Goal: Task Accomplishment & Management: Use online tool/utility

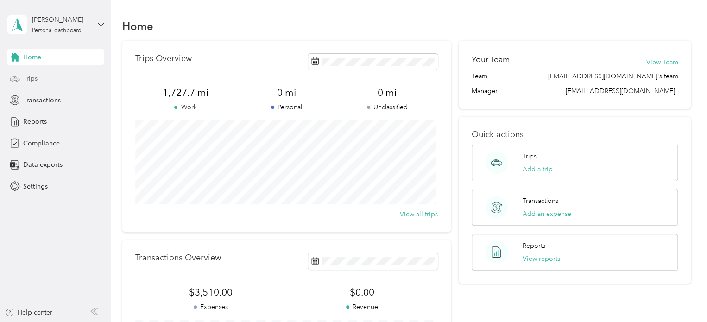
click at [28, 79] on span "Trips" at bounding box center [30, 79] width 14 height 10
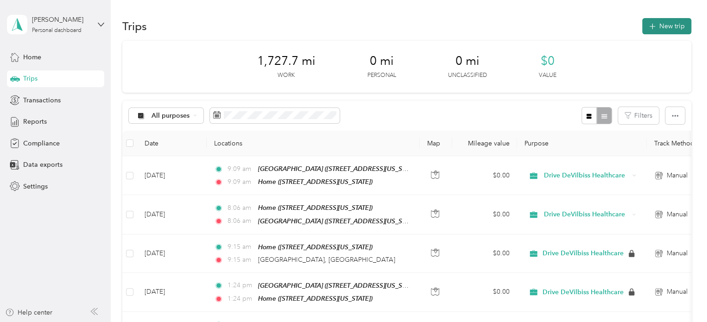
click at [657, 22] on button "New trip" at bounding box center [666, 26] width 49 height 16
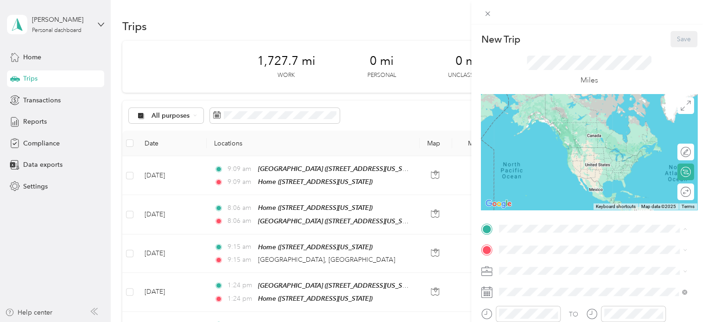
click at [530, 202] on div "Home [STREET_ADDRESS][US_STATE]" at bounding box center [562, 192] width 93 height 19
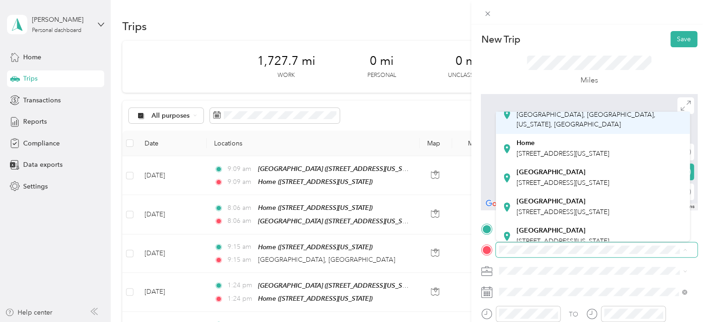
scroll to position [123, 0]
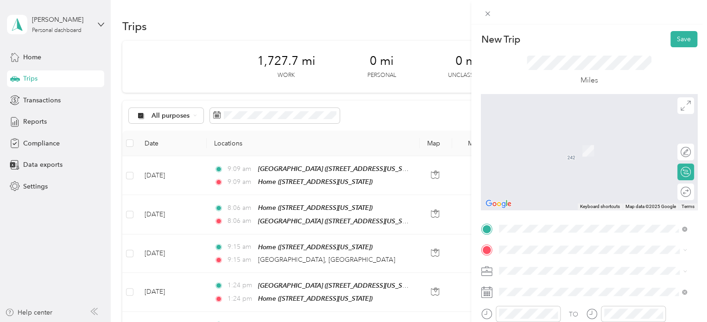
click at [570, 224] on span "[STREET_ADDRESS][US_STATE]" at bounding box center [562, 228] width 93 height 8
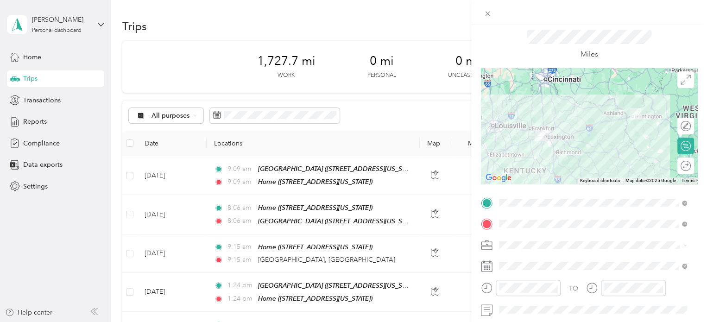
scroll to position [46, 0]
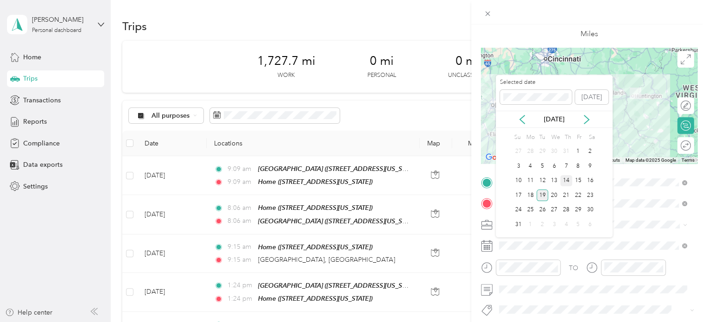
click at [569, 181] on div "14" at bounding box center [566, 181] width 12 height 12
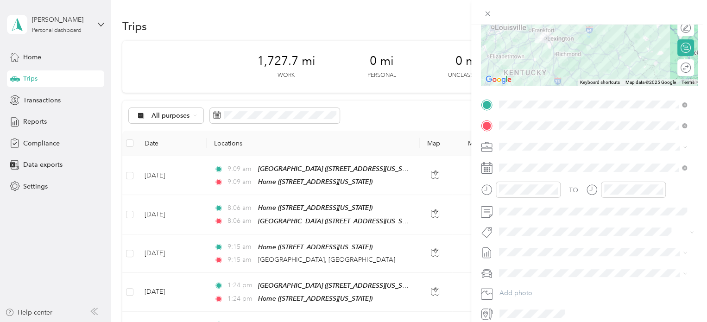
scroll to position [163, 0]
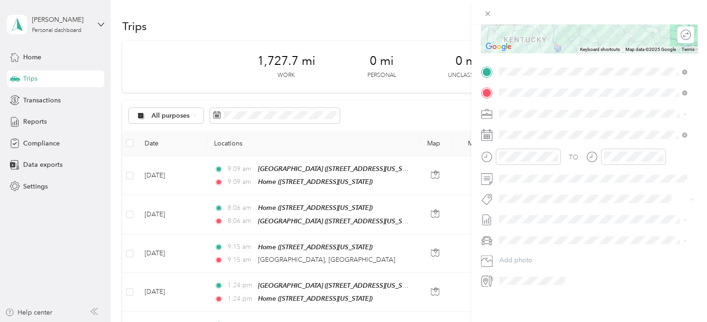
click at [531, 238] on span at bounding box center [595, 240] width 201 height 15
click at [541, 251] on li "Honda Civic" at bounding box center [592, 249] width 194 height 16
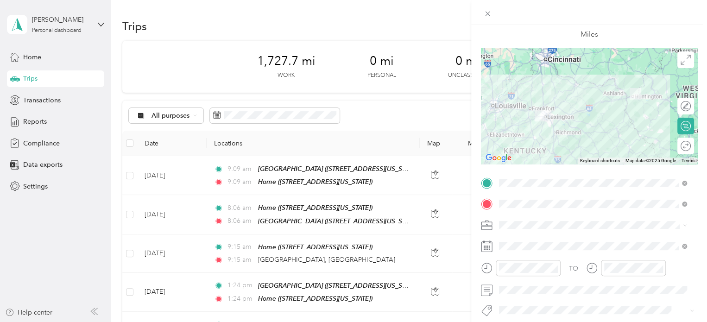
scroll to position [0, 0]
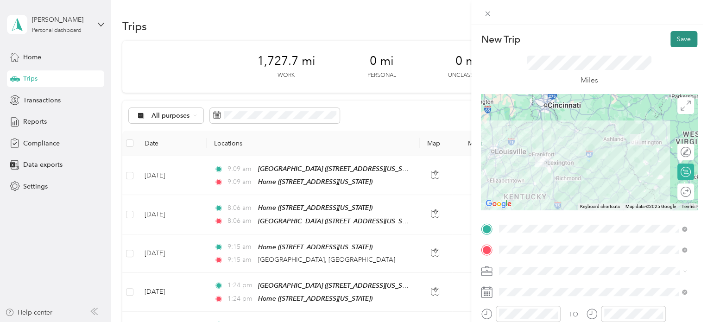
click at [672, 38] on button "Save" at bounding box center [683, 39] width 27 height 16
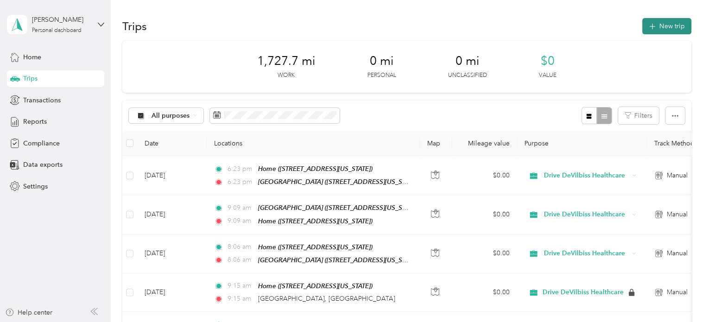
click at [665, 29] on button "New trip" at bounding box center [666, 26] width 49 height 16
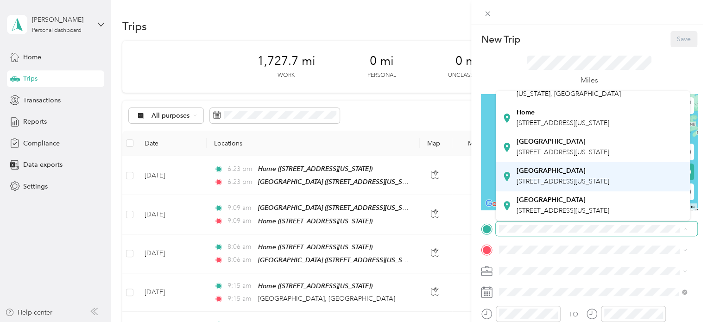
scroll to position [123, 0]
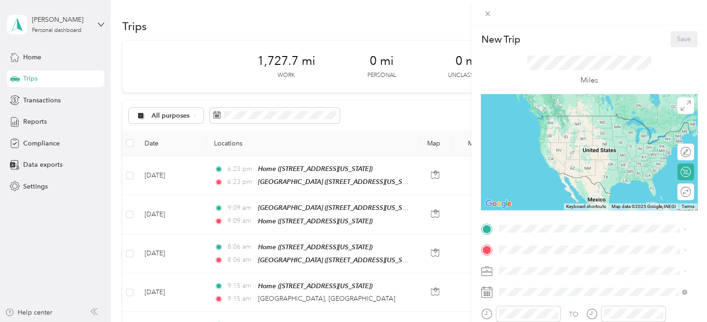
click at [561, 192] on div "[GEOGRAPHIC_DATA]" at bounding box center [562, 196] width 93 height 8
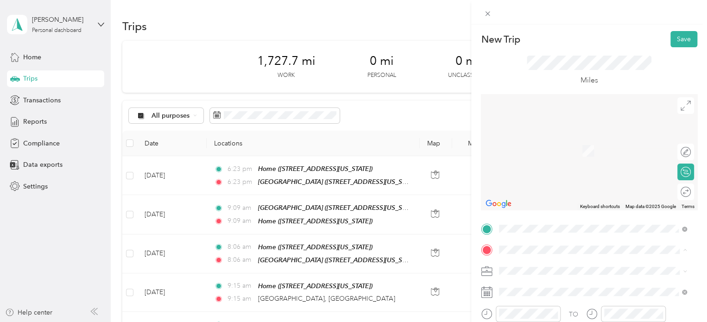
click at [539, 213] on div "Home" at bounding box center [562, 208] width 93 height 8
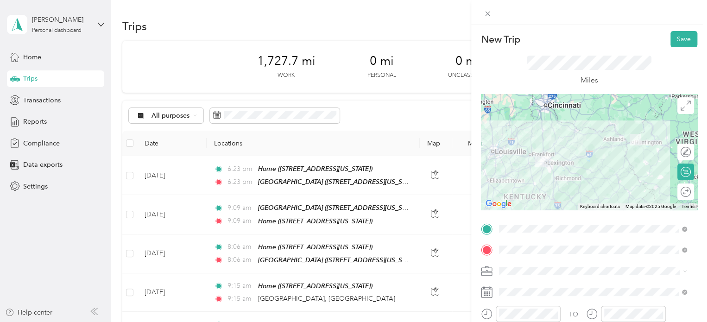
scroll to position [46, 0]
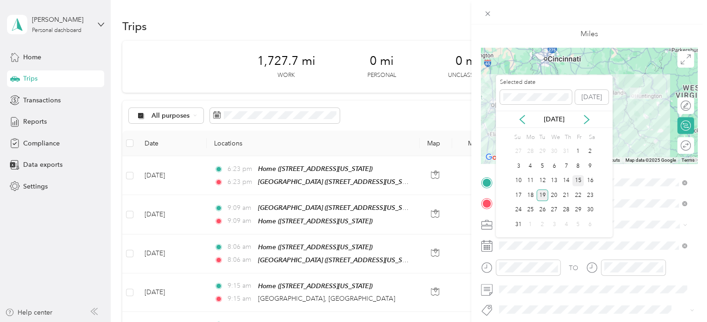
click at [583, 179] on div "15" at bounding box center [578, 181] width 12 height 12
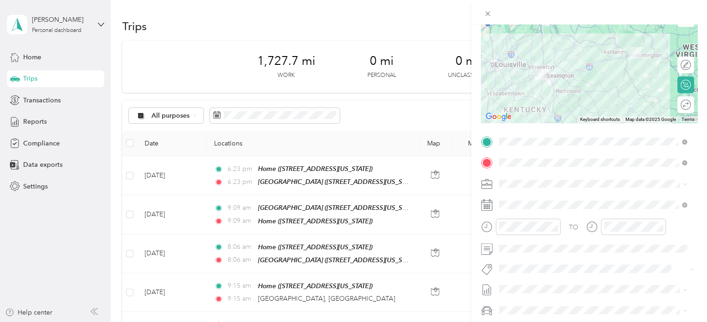
scroll to position [163, 0]
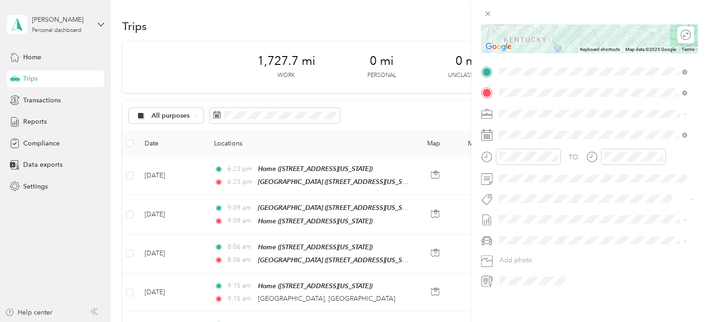
click at [535, 246] on span "Honda Civic" at bounding box center [520, 246] width 36 height 8
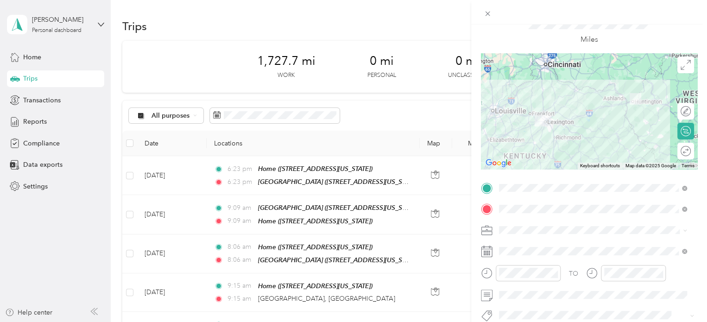
scroll to position [0, 0]
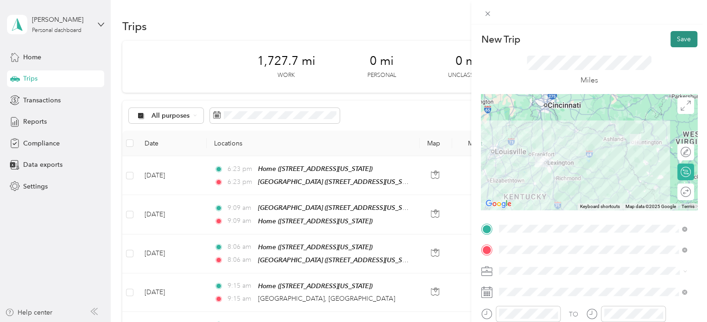
drag, startPoint x: 673, startPoint y: 35, endPoint x: 668, endPoint y: 26, distance: 10.4
click at [672, 33] on button "Save" at bounding box center [683, 39] width 27 height 16
